Goal: Transaction & Acquisition: Purchase product/service

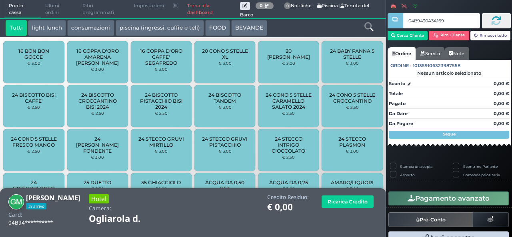
type input "04B9430A3A1691"
click at [370, 28] on icon at bounding box center [369, 26] width 9 height 9
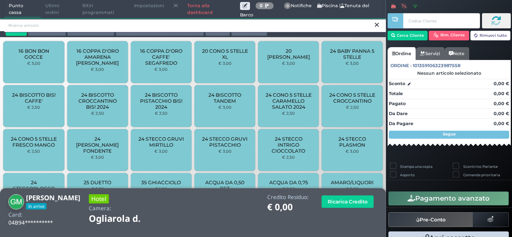
click at [60, 26] on input "search" at bounding box center [195, 25] width 382 height 14
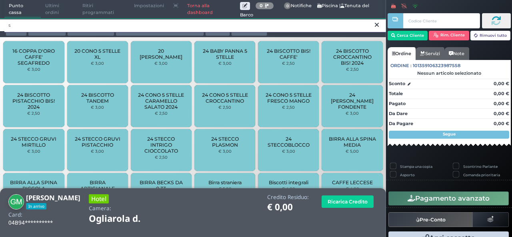
type input "s"
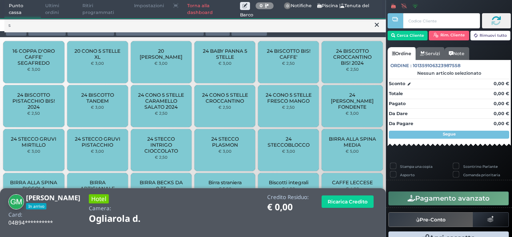
click at [198, 12] on link "Torna alla dashboard" at bounding box center [211, 9] width 57 height 18
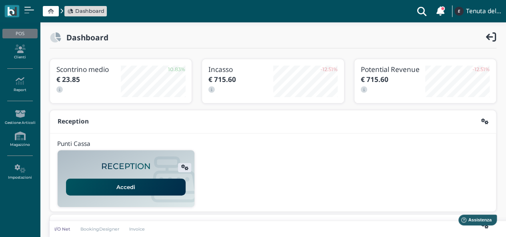
click at [123, 184] on link "Accedi" at bounding box center [126, 187] width 120 height 17
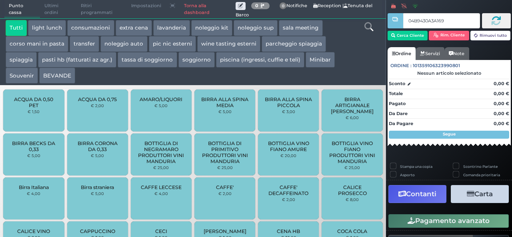
type input "04B9430A3A1691"
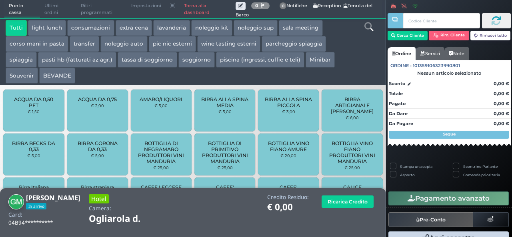
click at [366, 28] on icon at bounding box center [369, 26] width 9 height 9
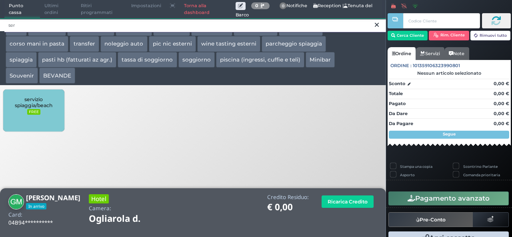
type input "ser"
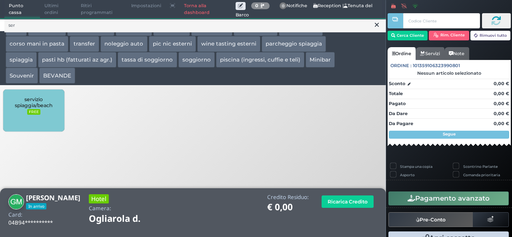
click at [36, 124] on div "servizio spiaggia/beach FREE" at bounding box center [33, 111] width 61 height 42
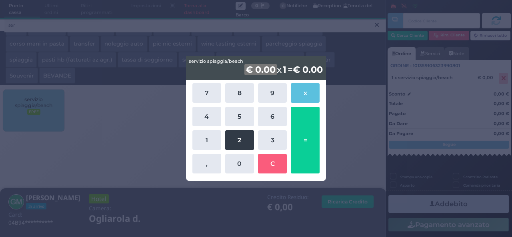
click at [233, 140] on button "2" at bounding box center [239, 140] width 29 height 20
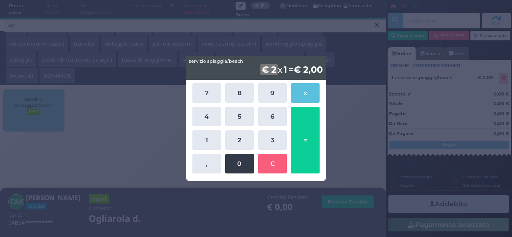
click at [236, 166] on button "0" at bounding box center [239, 164] width 29 height 20
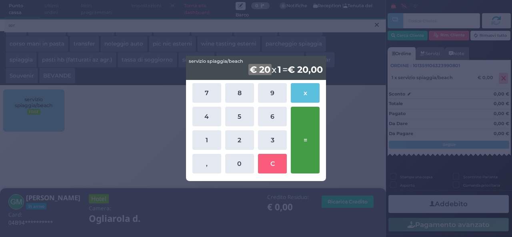
click at [310, 130] on button "=" at bounding box center [305, 140] width 29 height 67
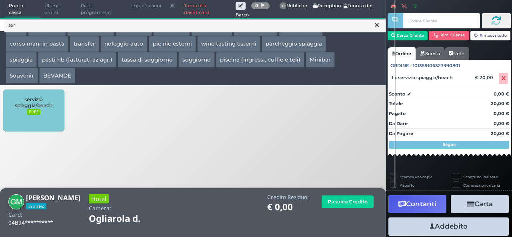
click at [450, 226] on button "Addebito" at bounding box center [449, 227] width 120 height 18
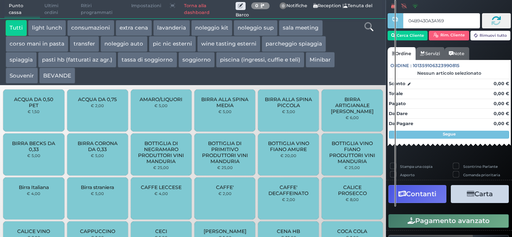
type input "04B9430A3A1691"
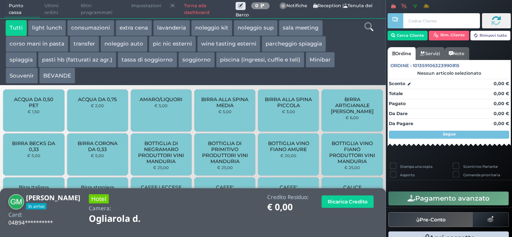
click at [368, 28] on icon at bounding box center [369, 26] width 9 height 9
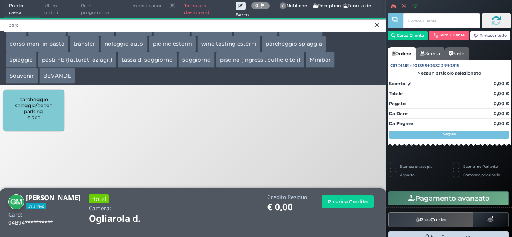
type input "parc"
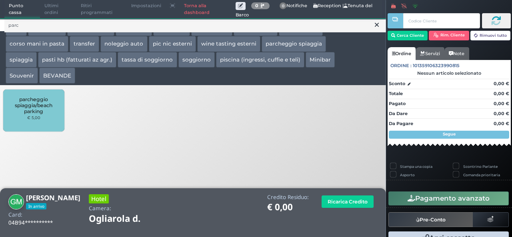
click at [30, 103] on span "parcheggio spiaggia/beach parking" at bounding box center [34, 105] width 48 height 18
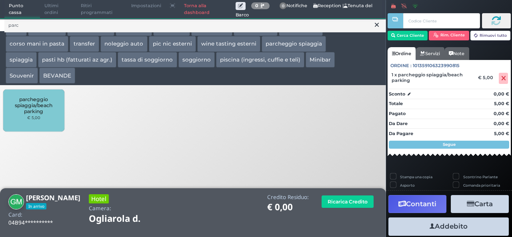
scroll to position [22, 0]
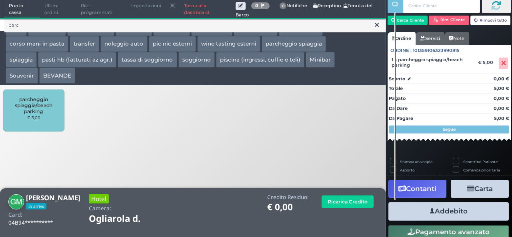
click at [449, 209] on button "Addebito" at bounding box center [449, 211] width 120 height 18
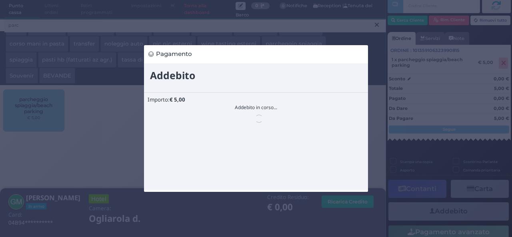
scroll to position [0, 0]
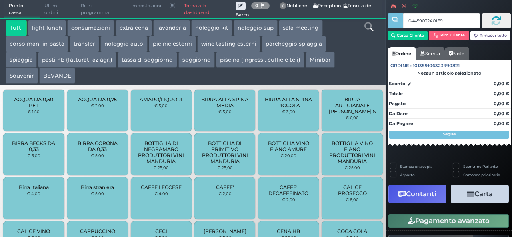
type input "04459032A01E90"
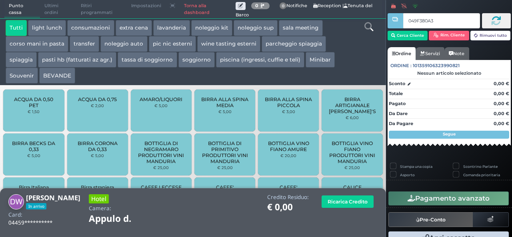
type input "049F380A3A"
